Goal: Transaction & Acquisition: Purchase product/service

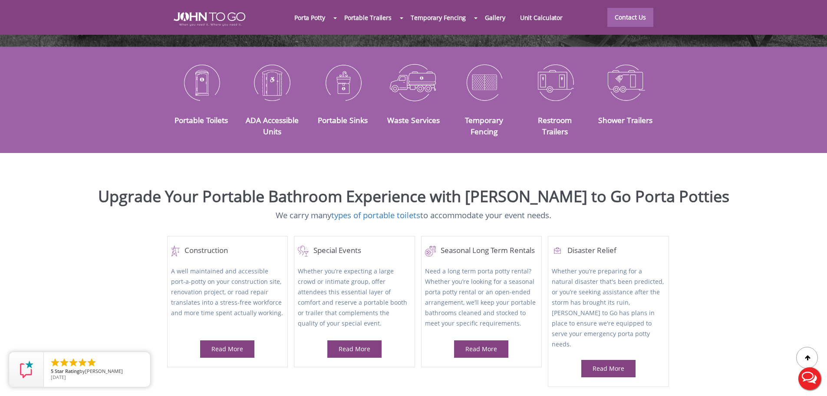
scroll to position [130, 0]
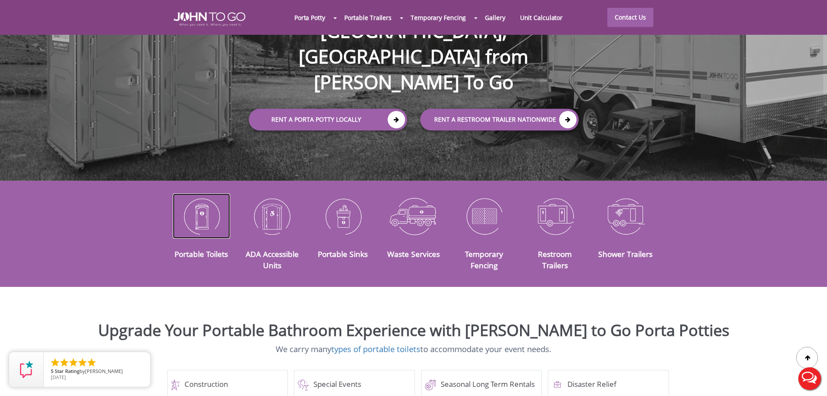
click at [206, 211] on img at bounding box center [202, 215] width 58 height 45
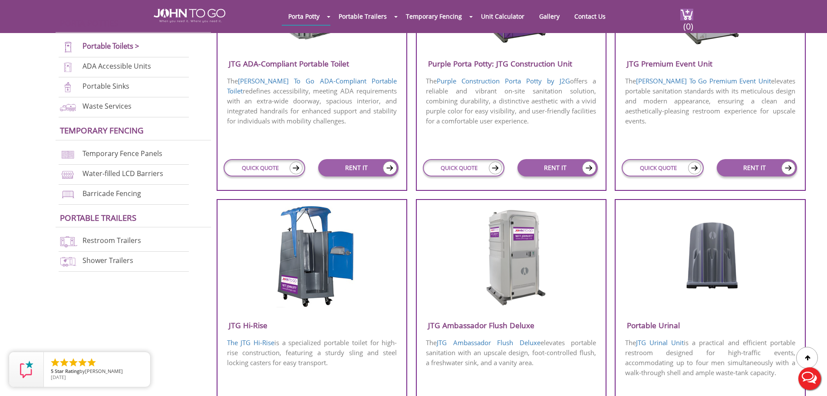
scroll to position [478, 0]
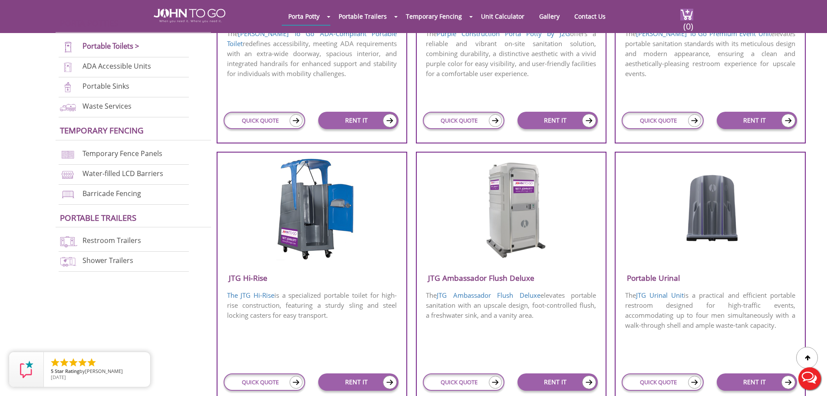
click at [513, 217] on img at bounding box center [511, 208] width 83 height 100
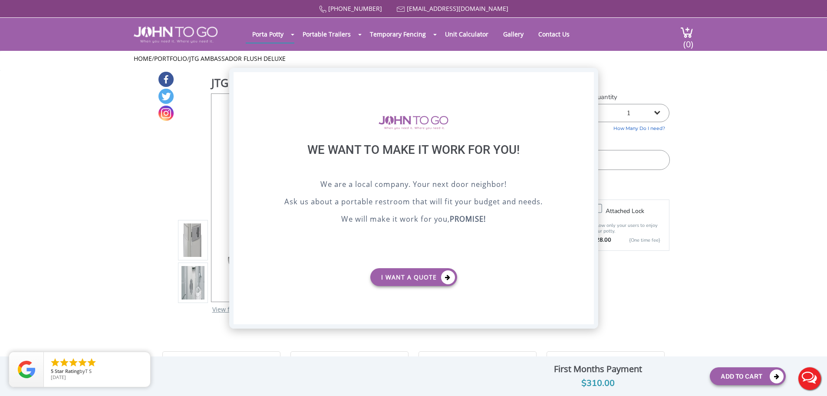
click at [587, 78] on div "X" at bounding box center [586, 79] width 13 height 15
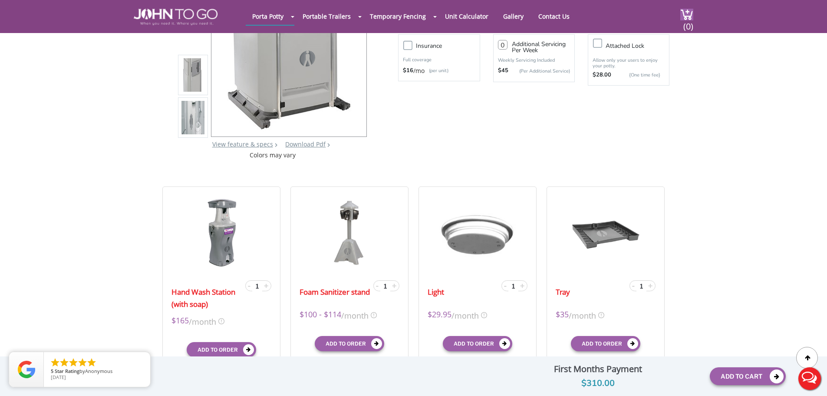
scroll to position [130, 0]
